Goal: Obtain resource: Download file/media

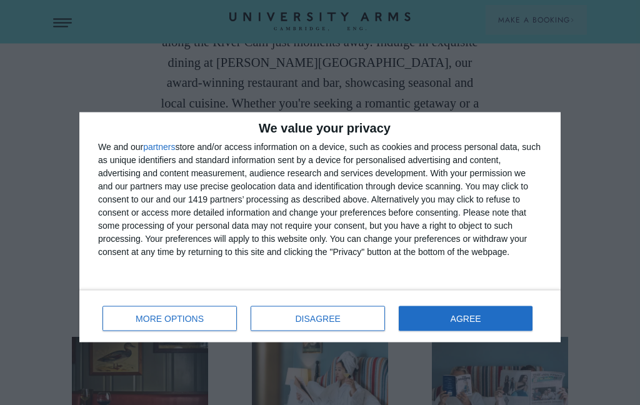
scroll to position [718, 0]
click at [329, 320] on span "DISAGREE" at bounding box center [317, 318] width 45 height 9
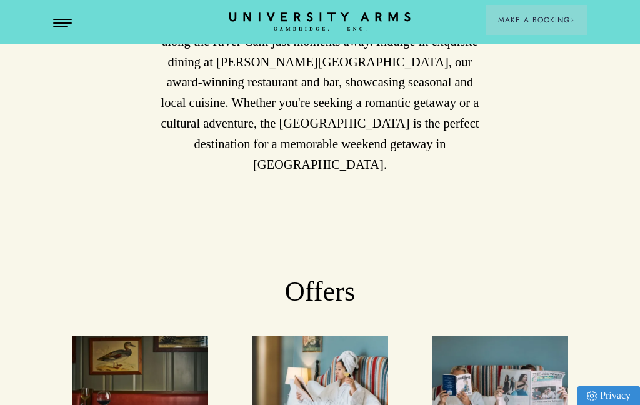
click at [325, 308] on h2 "Offers" at bounding box center [319, 291] width 533 height 34
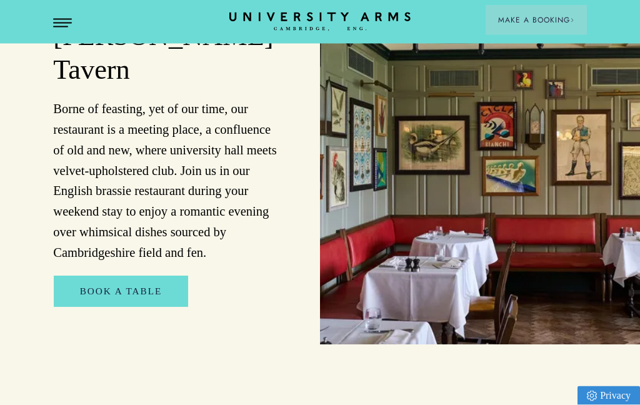
scroll to position [2337, 0]
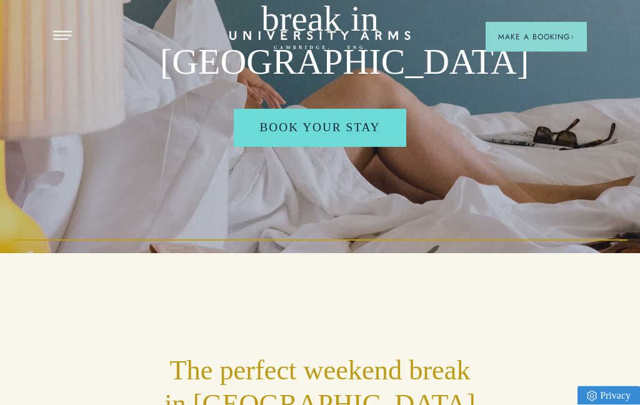
scroll to position [0, 0]
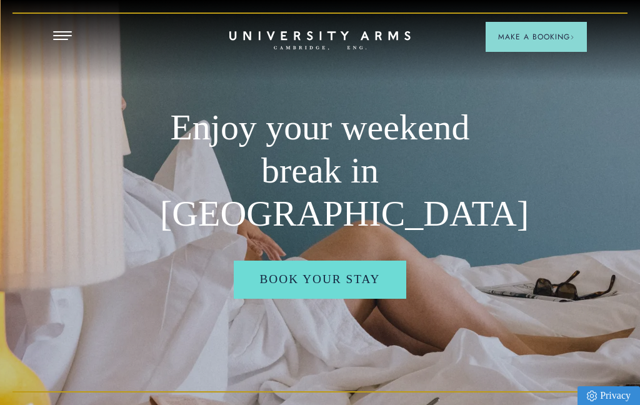
click at [69, 36] on button "Open Menu" at bounding box center [62, 36] width 19 height 10
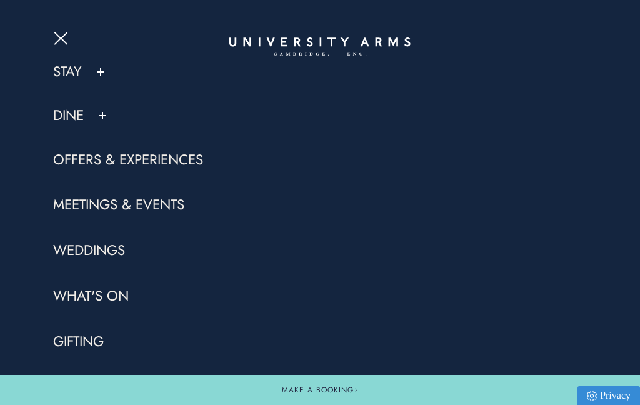
click at [99, 159] on link "Offers & Experiences" at bounding box center [128, 160] width 150 height 19
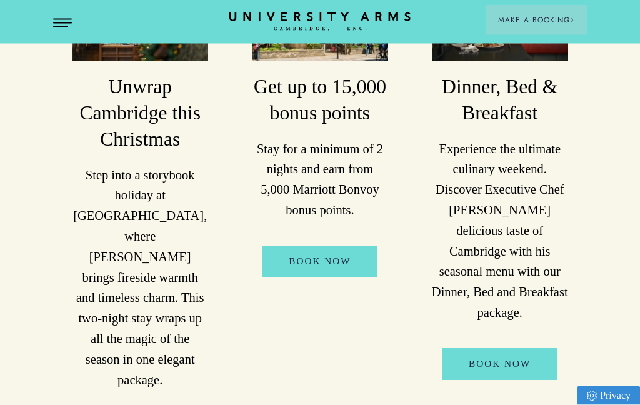
scroll to position [329, 0]
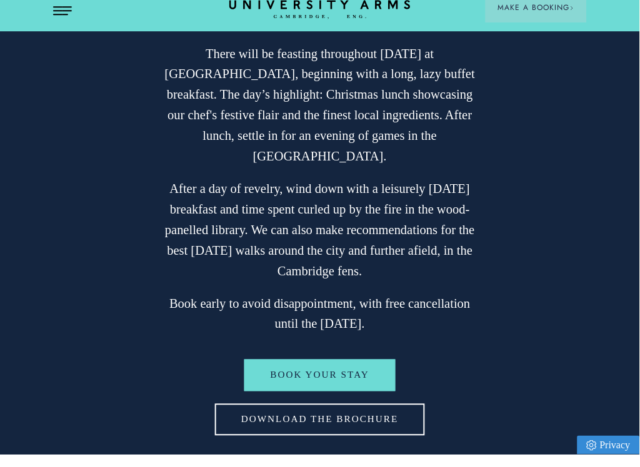
scroll to position [2567, 0]
click at [359, 416] on link "Download The Brochure" at bounding box center [320, 432] width 210 height 32
